Goal: Task Accomplishment & Management: Manage account settings

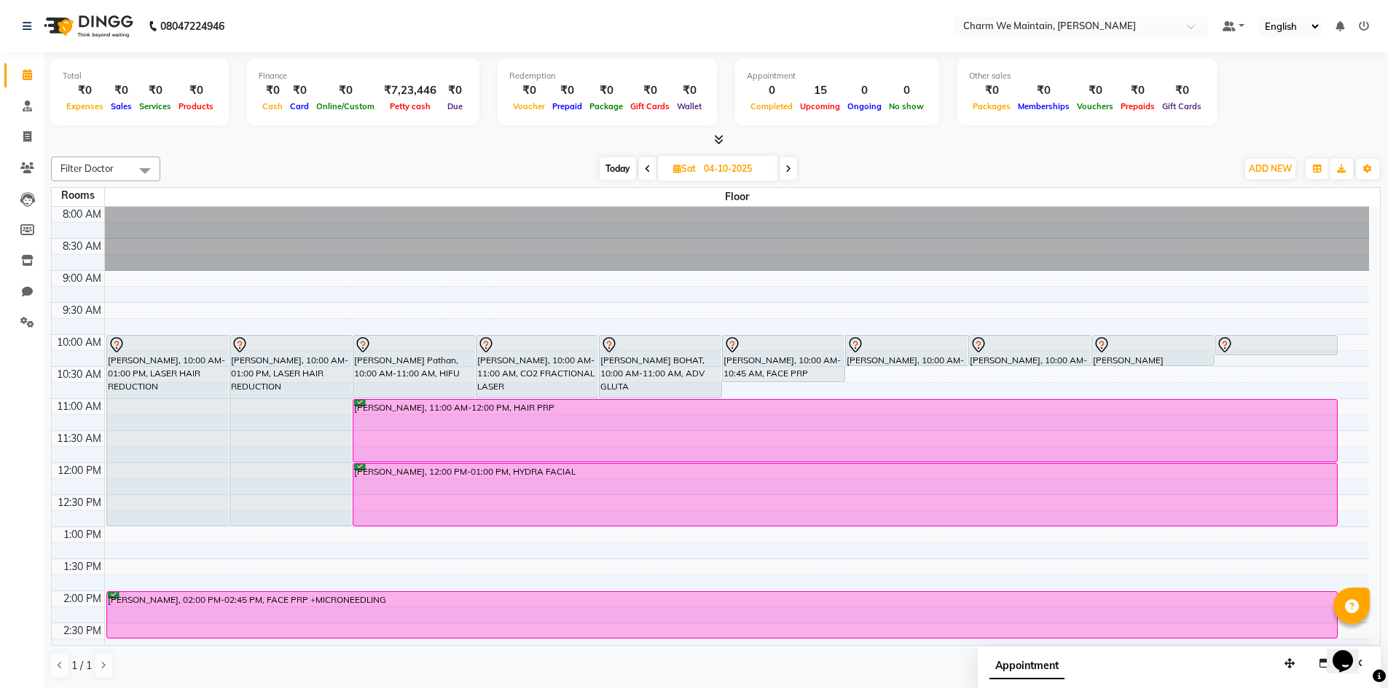
click at [1364, 25] on icon at bounding box center [1364, 26] width 10 height 10
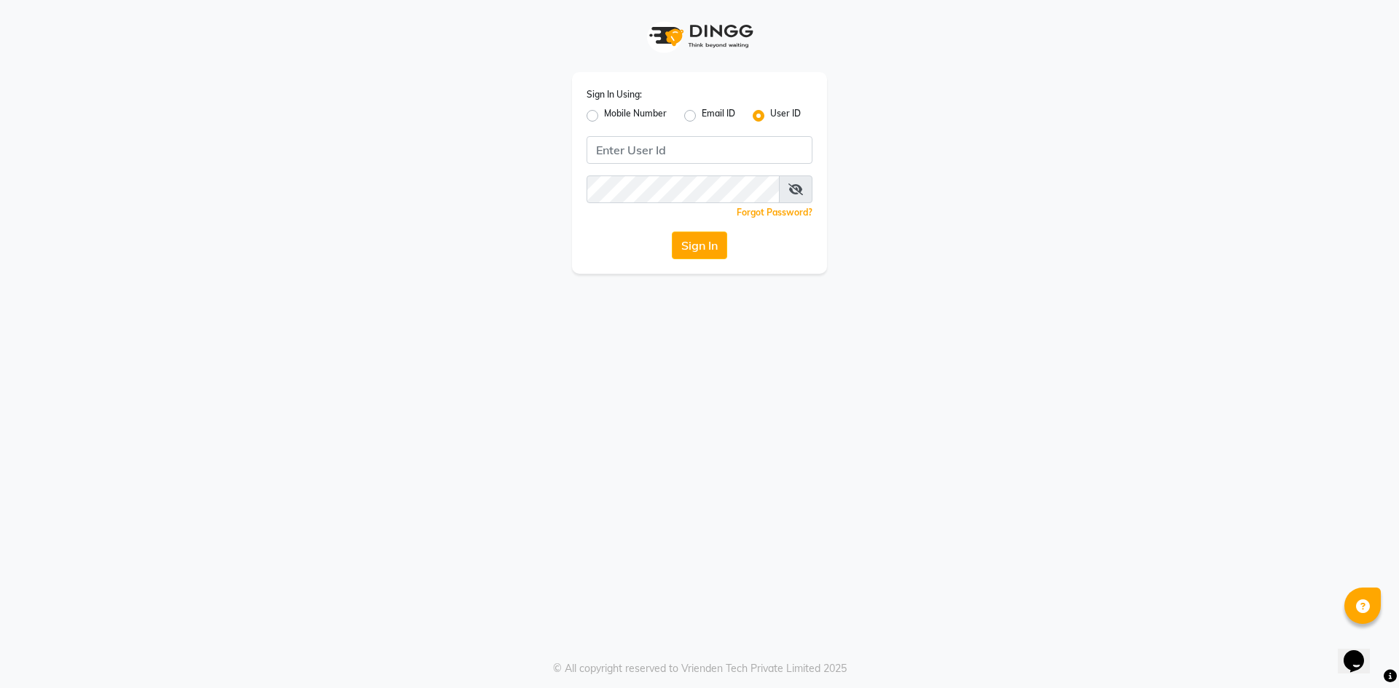
click at [604, 114] on label "Mobile Number" at bounding box center [635, 115] width 63 height 17
click at [604, 114] on input "Mobile Number" at bounding box center [608, 111] width 9 height 9
radio input "true"
radio input "false"
click at [709, 147] on input "Username" at bounding box center [723, 150] width 177 height 28
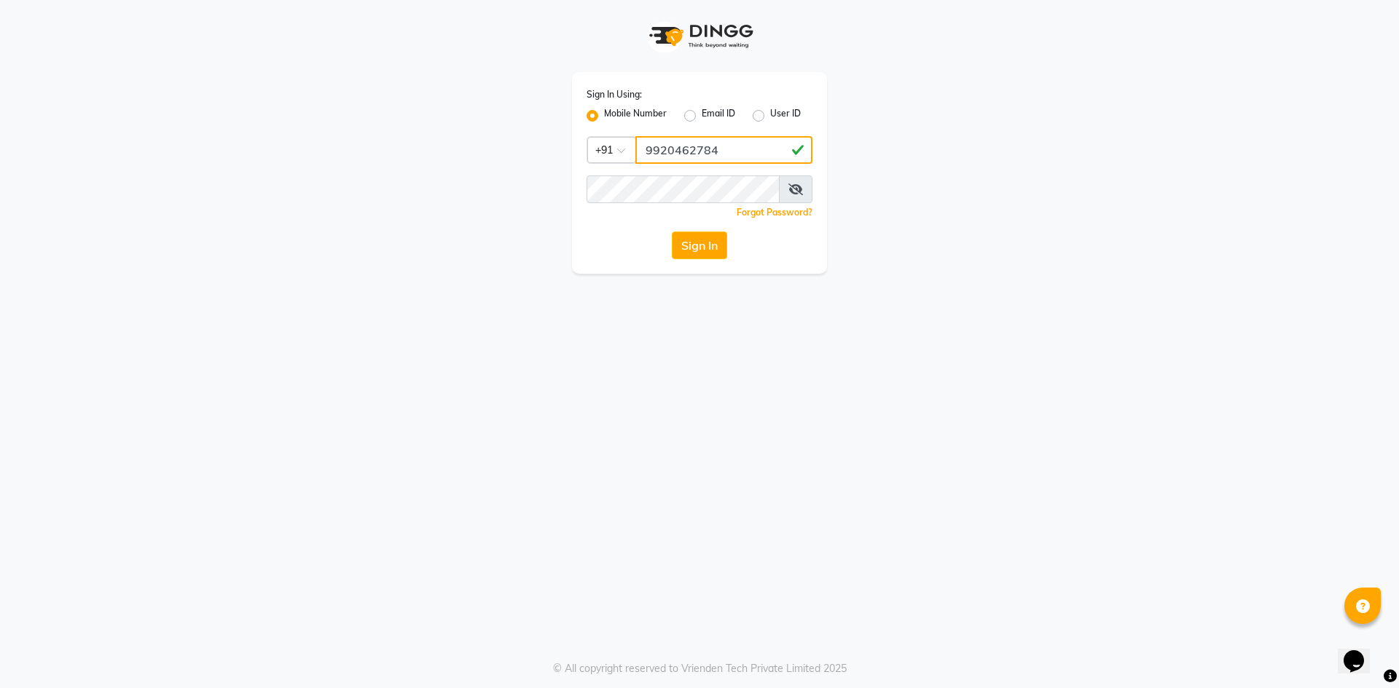
type input "9920462784"
click at [711, 244] on button "Sign In" at bounding box center [699, 246] width 55 height 28
